Goal: Check status: Check status

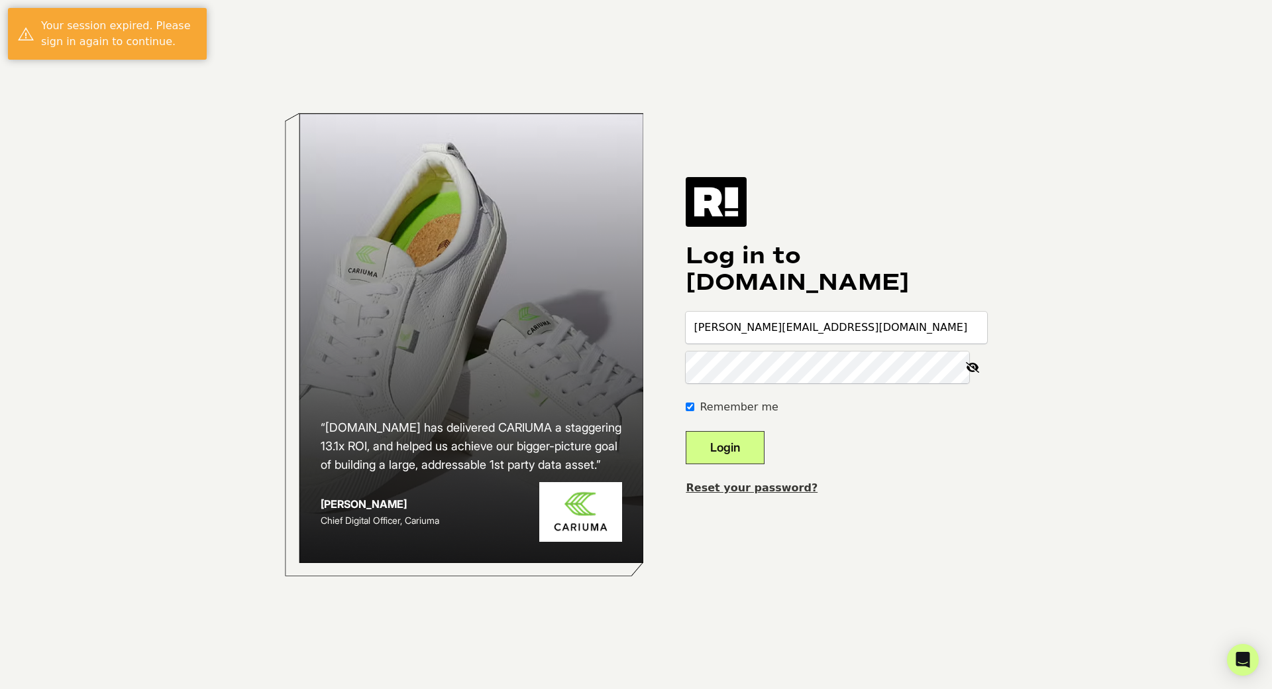
click at [752, 443] on button "Login" at bounding box center [725, 447] width 79 height 33
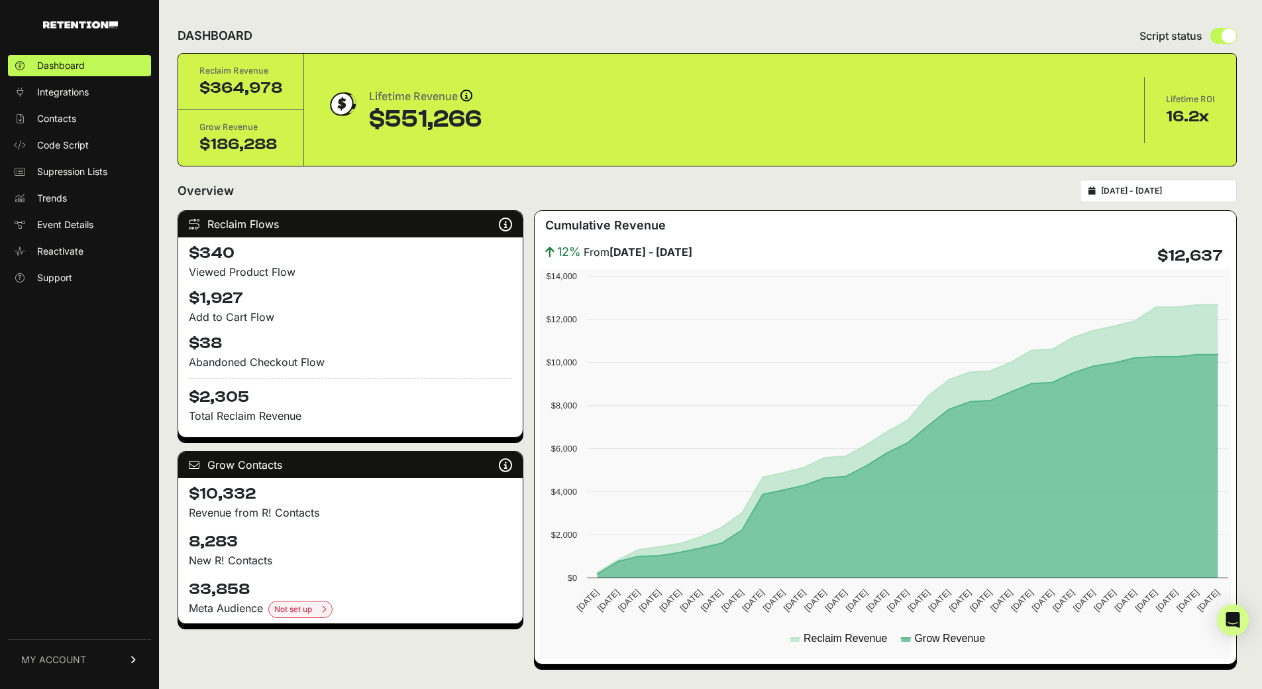
click at [1147, 192] on input "2025-09-13 - 2025-10-13" at bounding box center [1164, 191] width 127 height 11
type input "2025-09-13"
type input "2025-10-13"
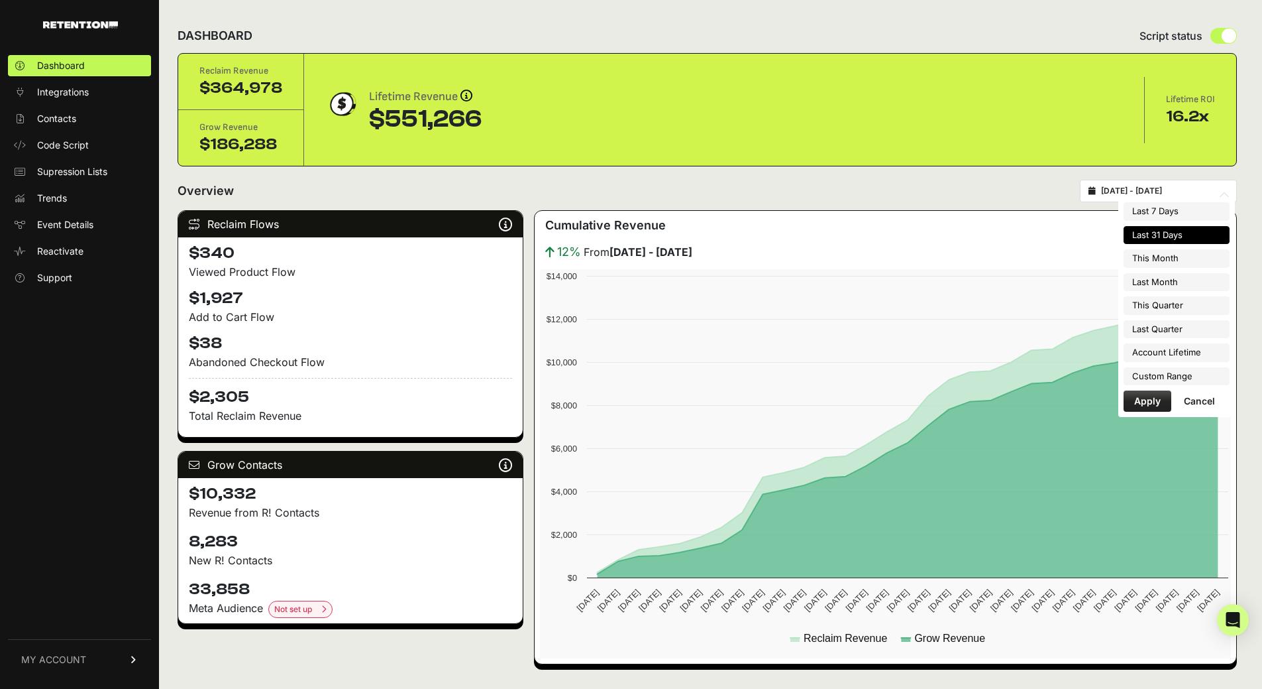
type input "2025-09-01"
type input "2025-09-30"
type input "2025-10-01"
type input "2025-12-31"
type input "2025-09-13"
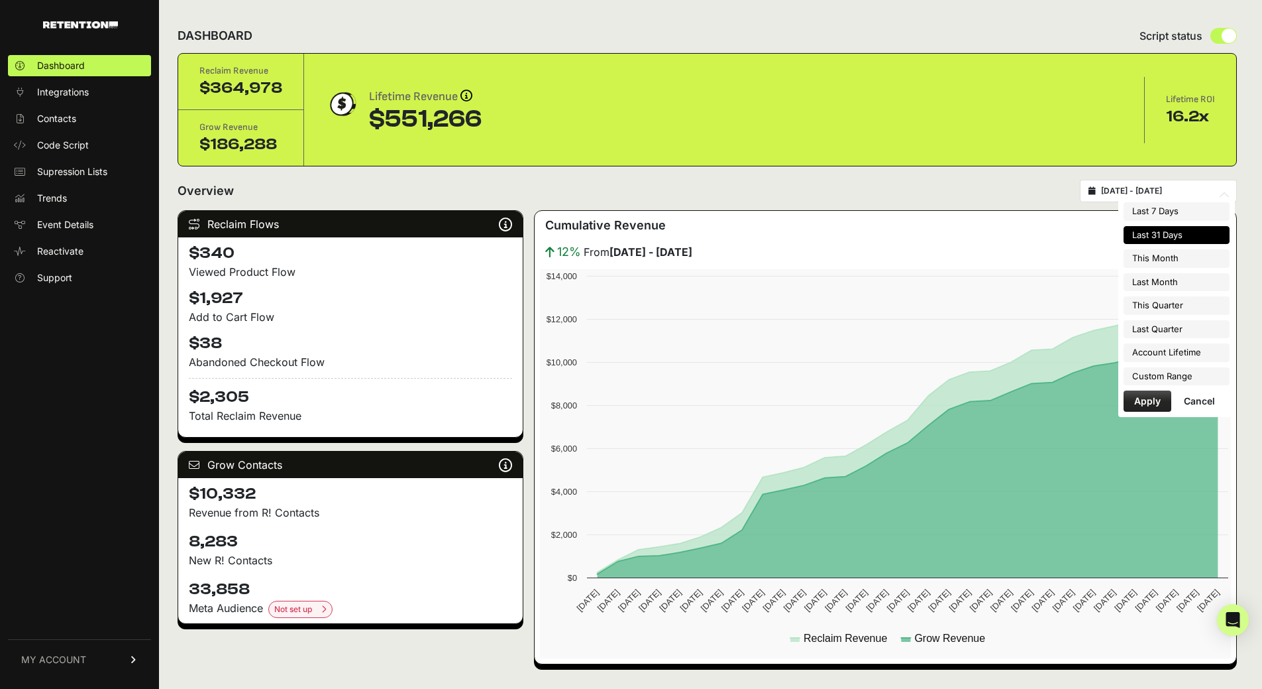
type input "2025-10-13"
click at [1182, 377] on li "Custom Range" at bounding box center [1177, 376] width 106 height 19
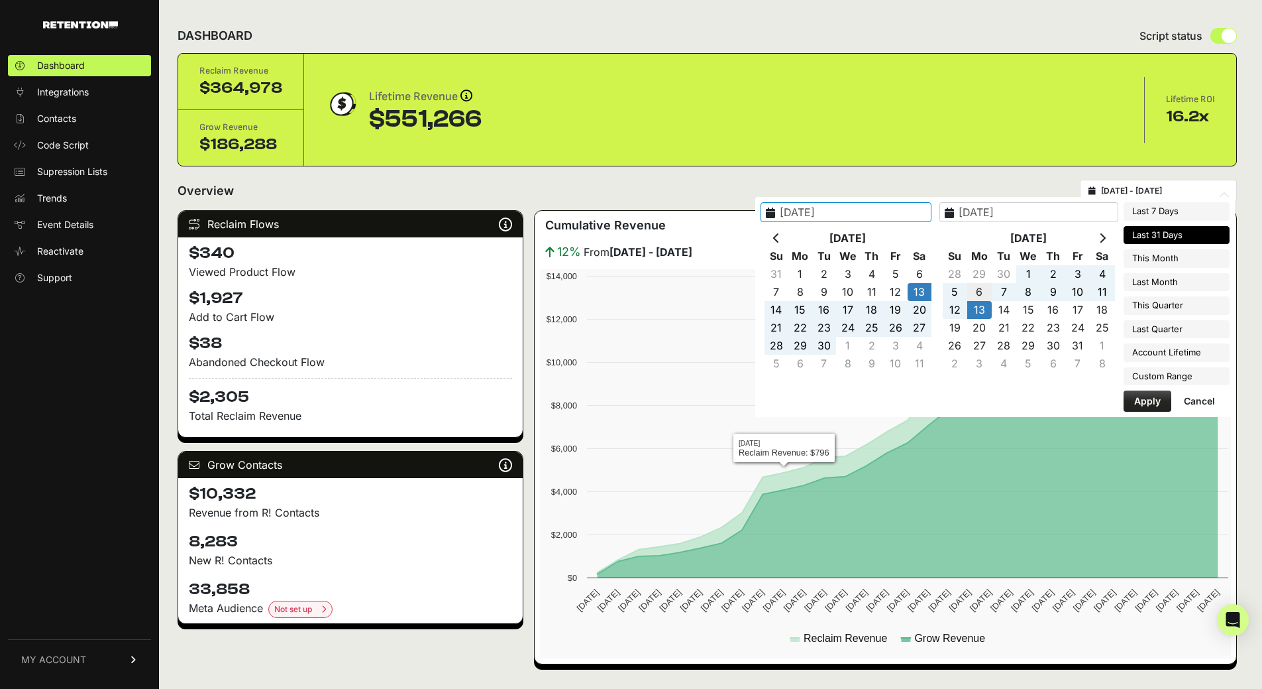
type input "[DATE]"
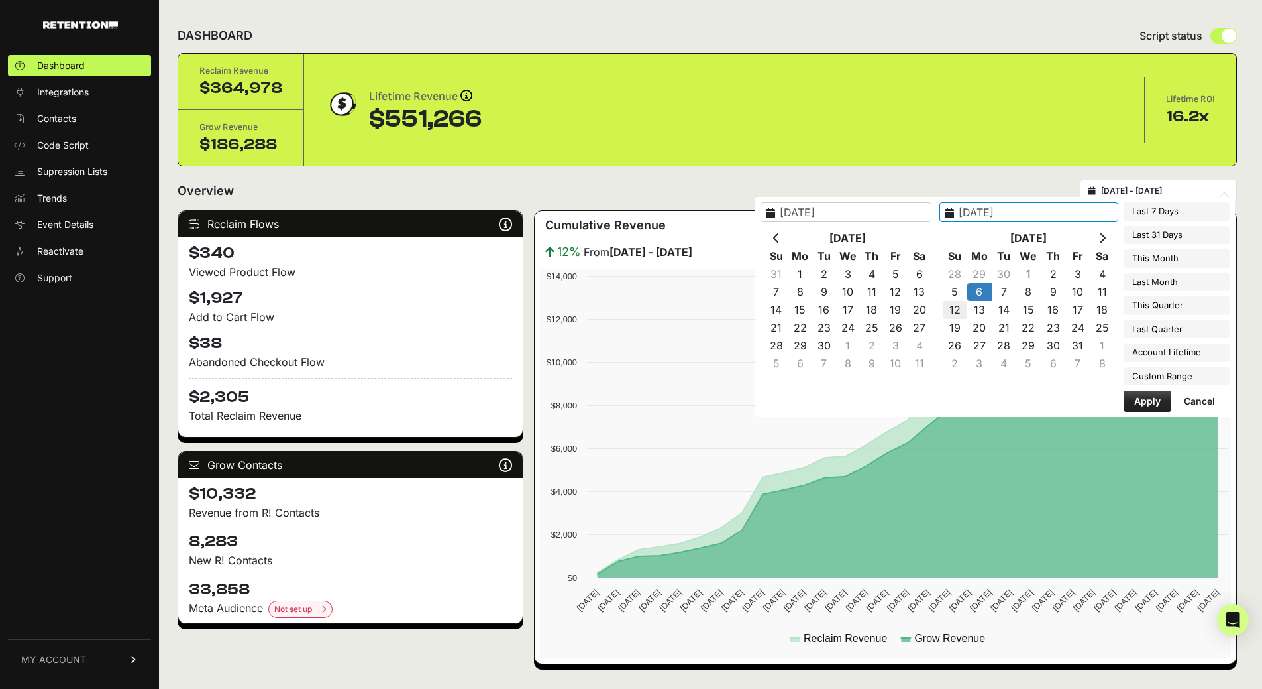
type input "2025-10-12"
type input "[DATE]"
click at [1154, 402] on button "Apply" at bounding box center [1148, 400] width 48 height 21
type input "[DATE] - [DATE]"
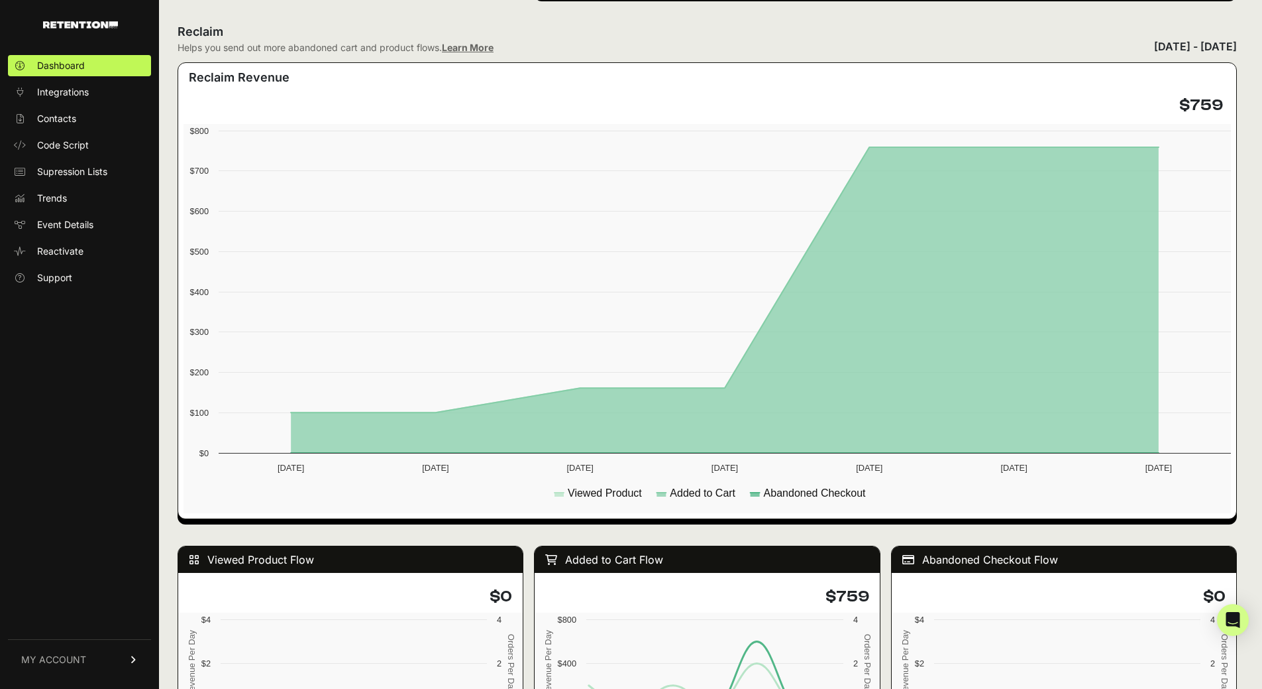
scroll to position [862, 0]
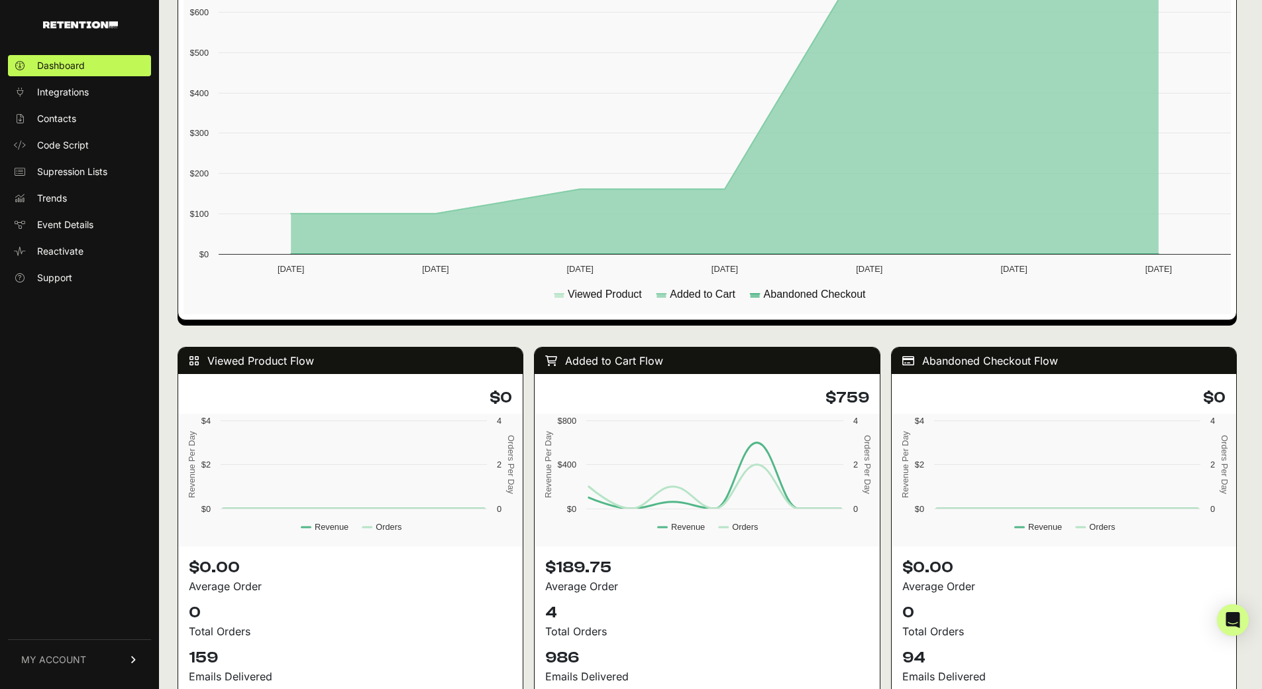
drag, startPoint x: 844, startPoint y: 398, endPoint x: 881, endPoint y: 398, distance: 37.1
click at [879, 398] on div "$759" at bounding box center [707, 398] width 345 height 32
copy h4 "759"
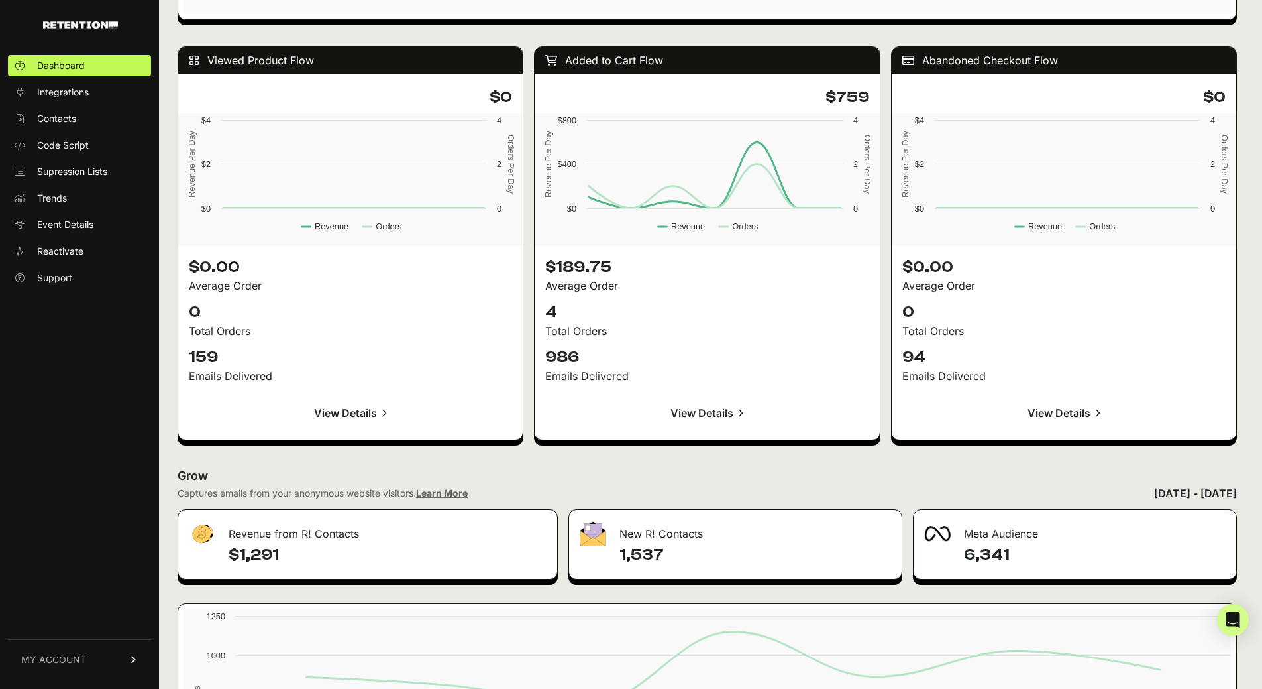
scroll to position [1259, 0]
